Goal: Information Seeking & Learning: Check status

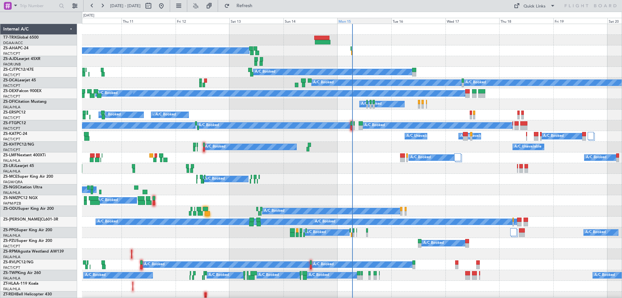
click at [351, 22] on div "Mon 15" at bounding box center [364, 21] width 54 height 6
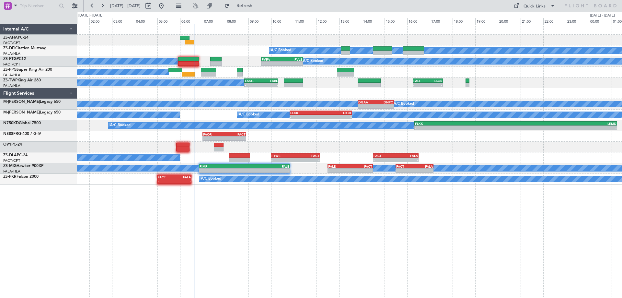
click at [94, 114] on div "A/C Booked A/C Booked A/C Booked - - FVFA 09:35 Z FVLS 11:25 Z A/C Booked A/C B…" at bounding box center [349, 104] width 544 height 160
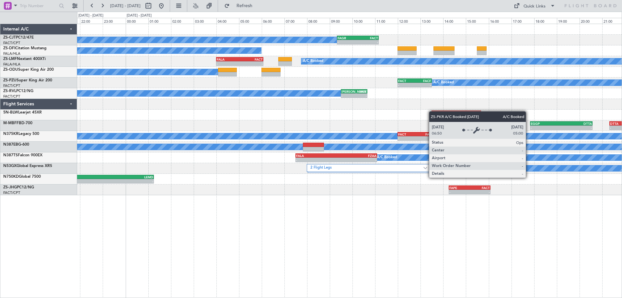
click at [485, 224] on div "A/C Booked - - FAGR 09:20 Z FACT 11:10 Z A/C Booked A/C Booked - - FALA 04:00 Z…" at bounding box center [349, 161] width 545 height 274
click at [621, 218] on div "A/C Booked - - FAGR 09:20 Z FACT 11:10 Z A/C Booked A/C Booked - - FALA 04:00 Z…" at bounding box center [311, 155] width 622 height 286
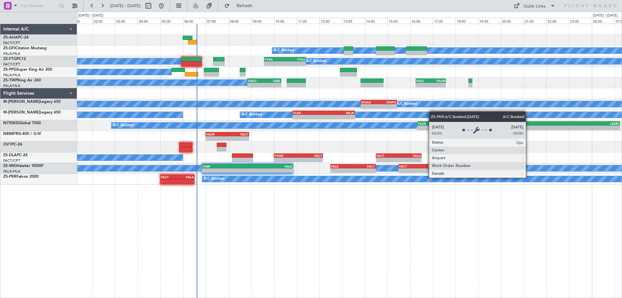
click at [614, 176] on div "A/C Booked A/C Booked A/C Booked - - FVFA 09:35 Z FVLS 11:25 Z A/C Booked A/C B…" at bounding box center [349, 161] width 545 height 274
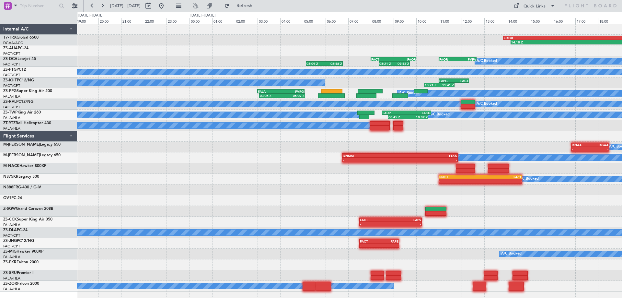
click at [457, 201] on div "14:10 Z 20:55 Z EDDB 13:50 Z DGAA 20:35 Z 11:38 Z 13:17 Z A/C Booked FACT 08:00…" at bounding box center [349, 157] width 544 height 267
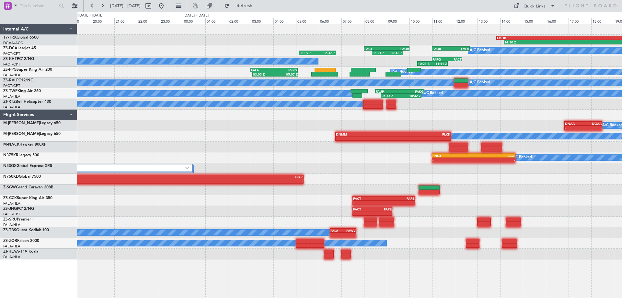
click at [511, 119] on div at bounding box center [349, 114] width 544 height 11
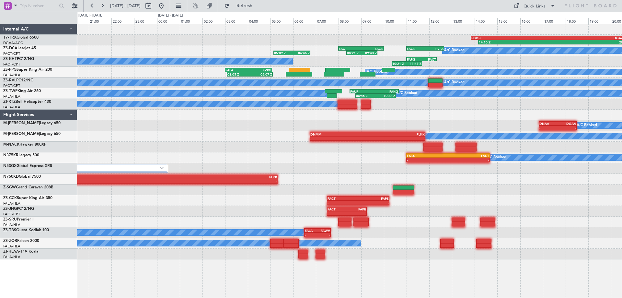
click at [480, 120] on div "14:10 Z 20:55 Z EDDB 13:50 Z DGAA 20:35 Z A/C Booked FACT 08:00 Z FAOR 10:00 Z …" at bounding box center [349, 141] width 544 height 235
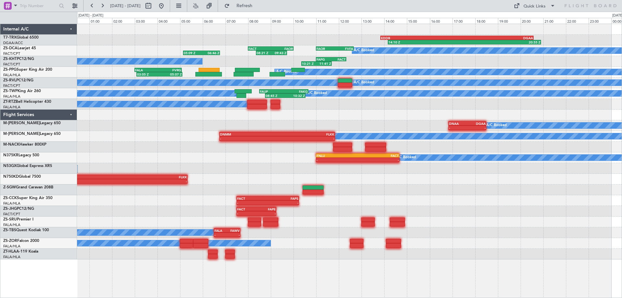
click at [442, 128] on div "14:10 Z 20:55 Z EDDB 13:50 Z DGAA 20:35 Z A/C Booked FACT 08:00 Z FAOR 10:00 Z …" at bounding box center [349, 141] width 544 height 235
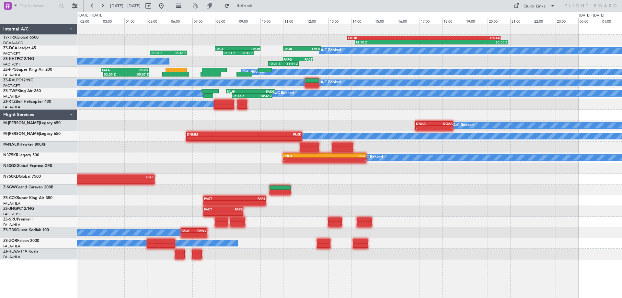
click at [521, 115] on div "14:10 Z 20:55 Z EDDB 13:50 Z DGAA 20:35 Z A/C Booked FACT 08:00 Z FAOR 10:00 Z …" at bounding box center [349, 141] width 544 height 235
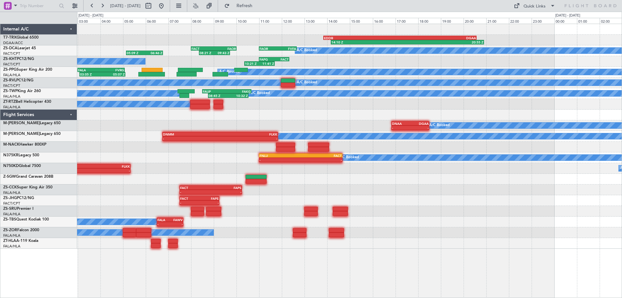
click at [433, 242] on div at bounding box center [349, 243] width 544 height 11
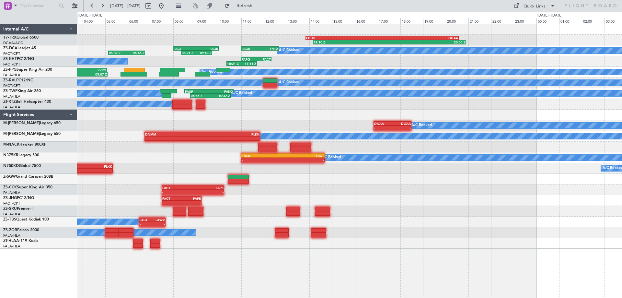
click at [227, 266] on div "14:10 Z 20:55 Z EDDB 13:50 Z DGAA 20:35 Z A/C Booked FACT 08:00 Z FAOR 10:00 Z …" at bounding box center [349, 161] width 545 height 274
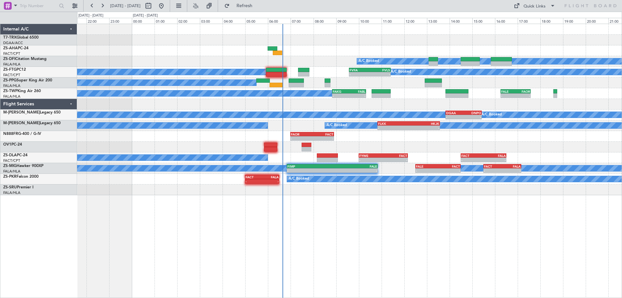
click at [390, 239] on div "EDDB 13:50 Z DGAA 20:35 Z 14:10 Z 20:55 Z A/C Booked A/C Booked A/C Booked - - …" at bounding box center [349, 161] width 545 height 274
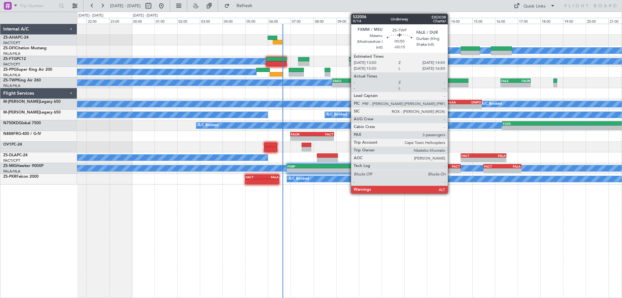
click at [450, 82] on div at bounding box center [456, 80] width 23 height 5
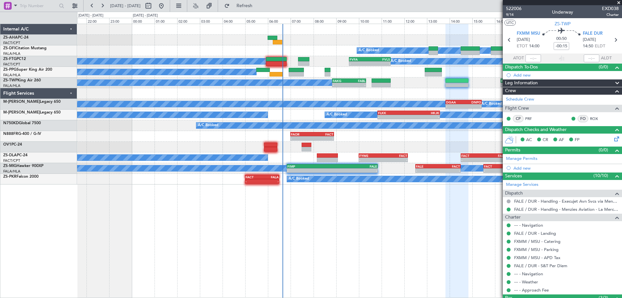
click at [619, 4] on span at bounding box center [618, 3] width 6 height 6
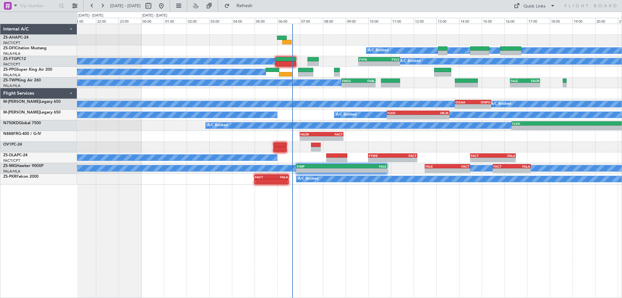
click at [187, 241] on div "A/C Booked A/C Booked A/C Booked - - FVFA 09:35 Z FVLS 11:25 Z A/C Booked A/C B…" at bounding box center [349, 161] width 545 height 274
click at [166, 5] on button at bounding box center [161, 6] width 10 height 10
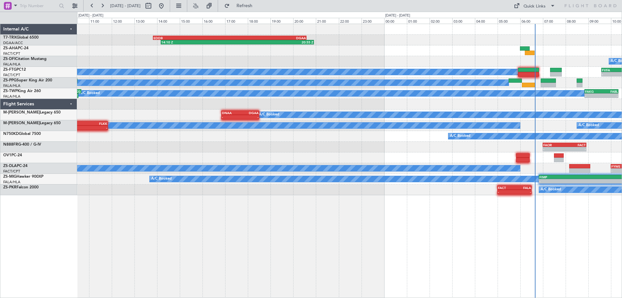
click at [465, 242] on div "14:10 Z 20:55 Z EDDB 13:50 Z DGAA 20:35 Z A/C Booked A/C Booked - - FVFA 09:35 …" at bounding box center [349, 161] width 545 height 274
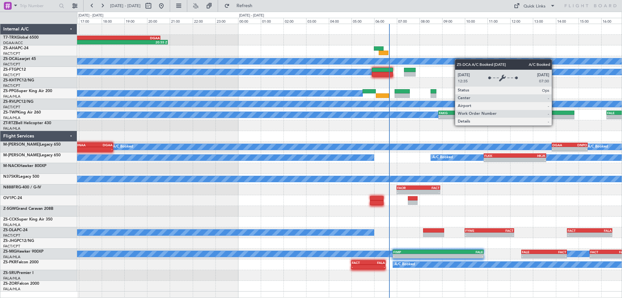
click at [306, 90] on div "14:10 Z 20:55 Z EDDB 13:50 Z DGAA 20:35 Z A/C Booked FAOR 11:00 Z FVFA 12:40 Z …" at bounding box center [349, 157] width 544 height 267
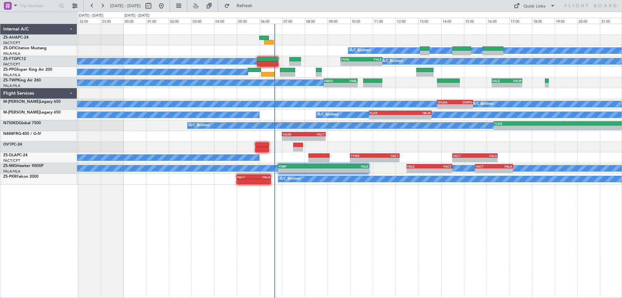
click at [515, 152] on div at bounding box center [349, 146] width 544 height 11
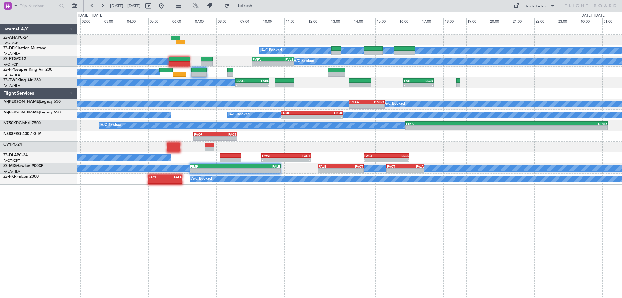
click at [520, 97] on div "A/C Booked A/C Booked A/C Booked - - FVFA 09:35 Z FVLS 11:25 Z A/C Booked A/C B…" at bounding box center [349, 104] width 544 height 160
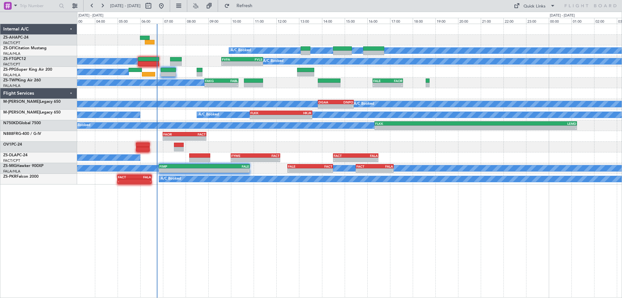
click at [498, 86] on div "A/C Booked A/C Booked A/C Booked - - FVFA 09:35 Z FVLS 11:25 Z A/C Booked A/C B…" at bounding box center [349, 104] width 544 height 160
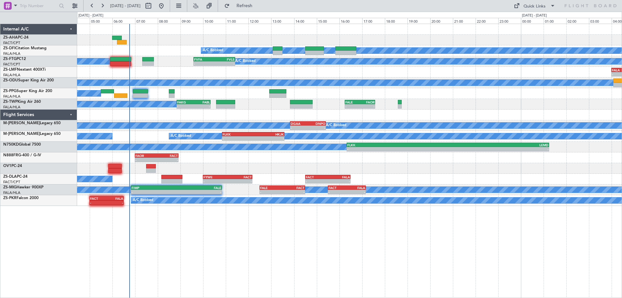
click at [306, 172] on div at bounding box center [349, 168] width 544 height 11
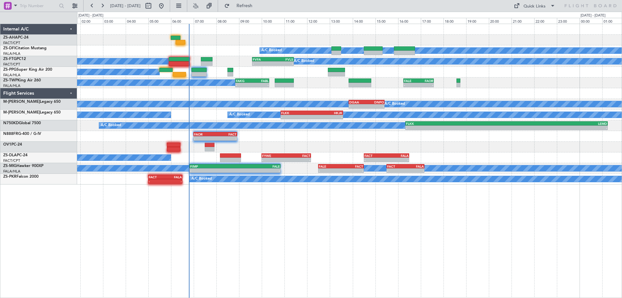
click at [288, 239] on div "A/C Booked A/C Booked A/C Booked - - FVFA 09:35 Z FVLS 11:25 Z A/C Booked A/C B…" at bounding box center [349, 161] width 545 height 274
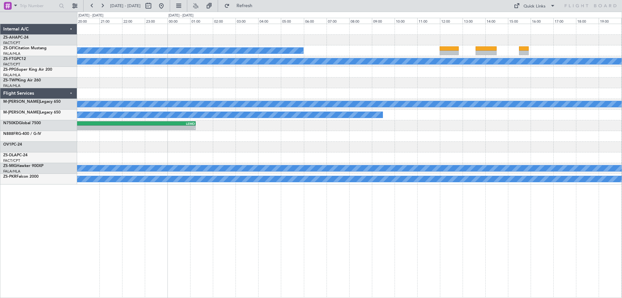
click at [154, 165] on div "A/C Booked A/C Booked FALE 16:15 Z FAOR 17:35 Z - - A/C Booked DGAA 13:50 Z DNP…" at bounding box center [349, 104] width 544 height 160
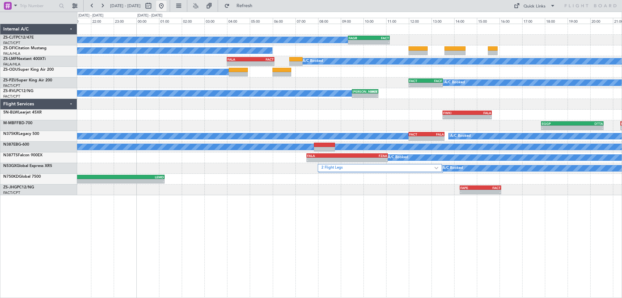
click at [166, 5] on button at bounding box center [161, 6] width 10 height 10
